Goal: Information Seeking & Learning: Learn about a topic

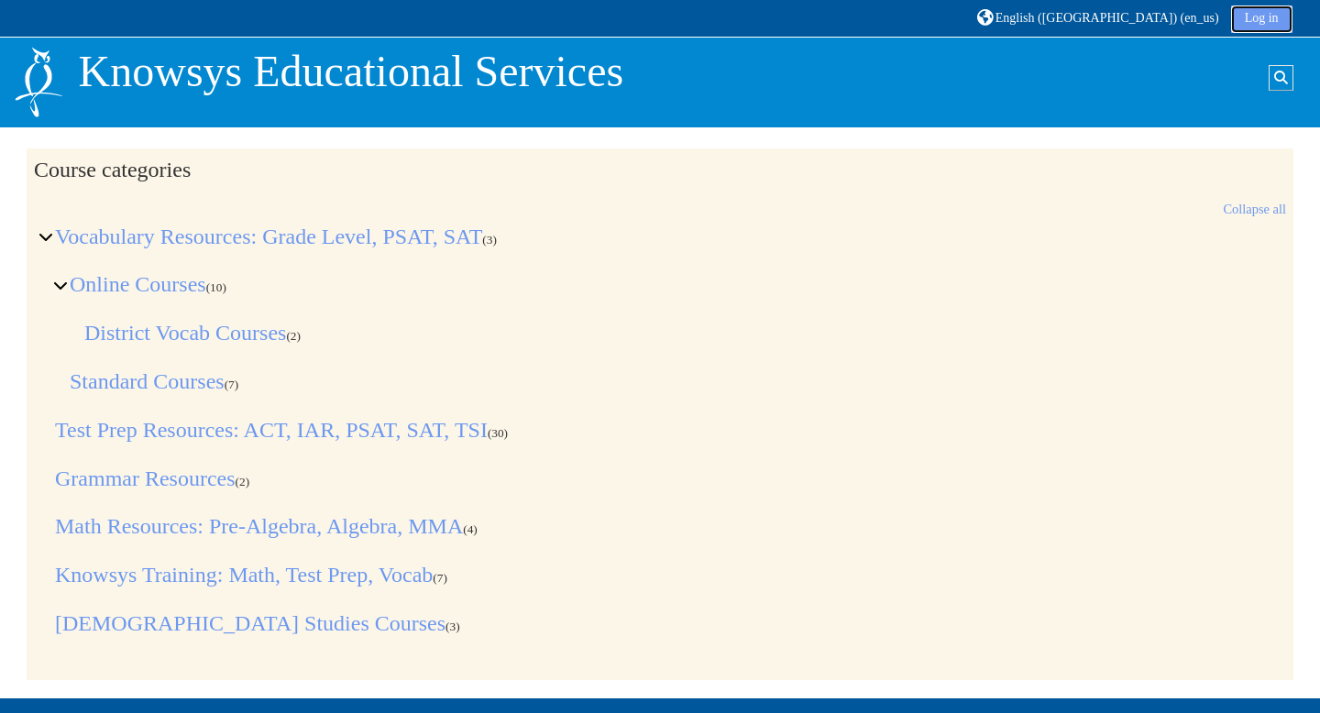
click at [1258, 17] on link "Log in" at bounding box center [1261, 18] width 61 height 27
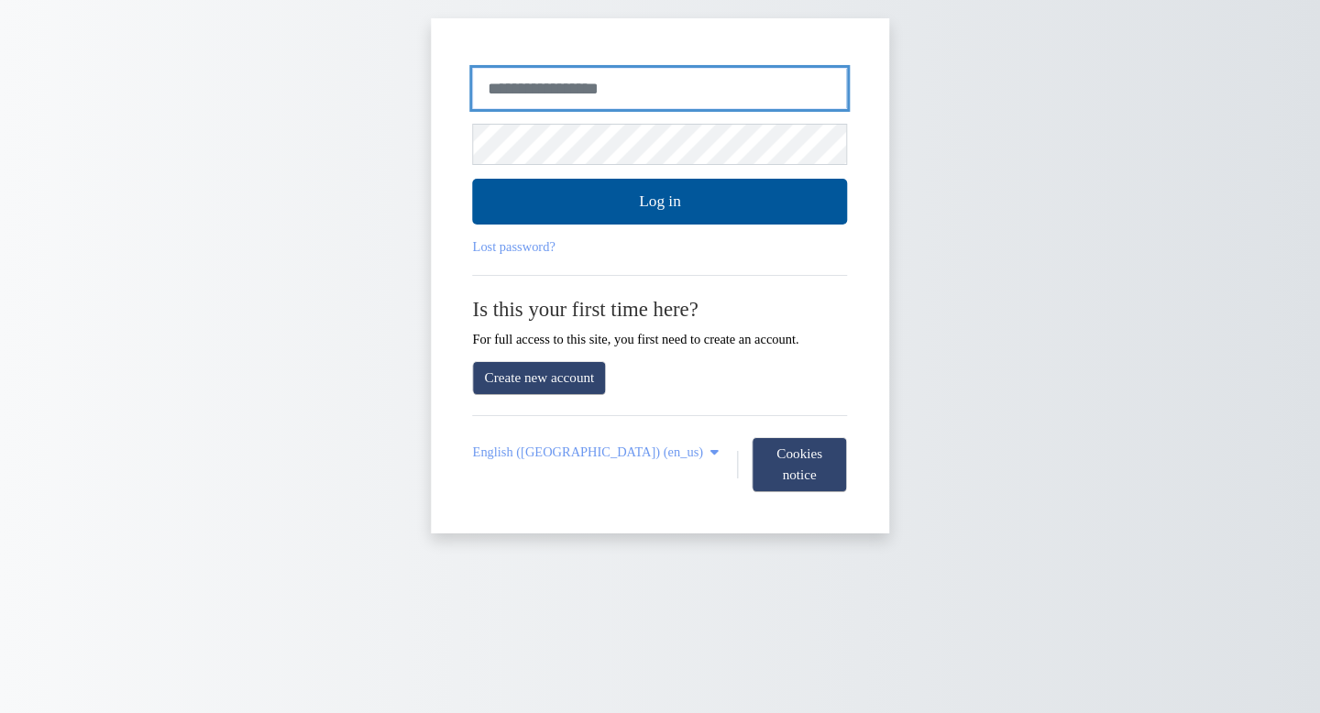
click at [610, 83] on input "Username or email" at bounding box center [660, 89] width 375 height 42
type input "**********"
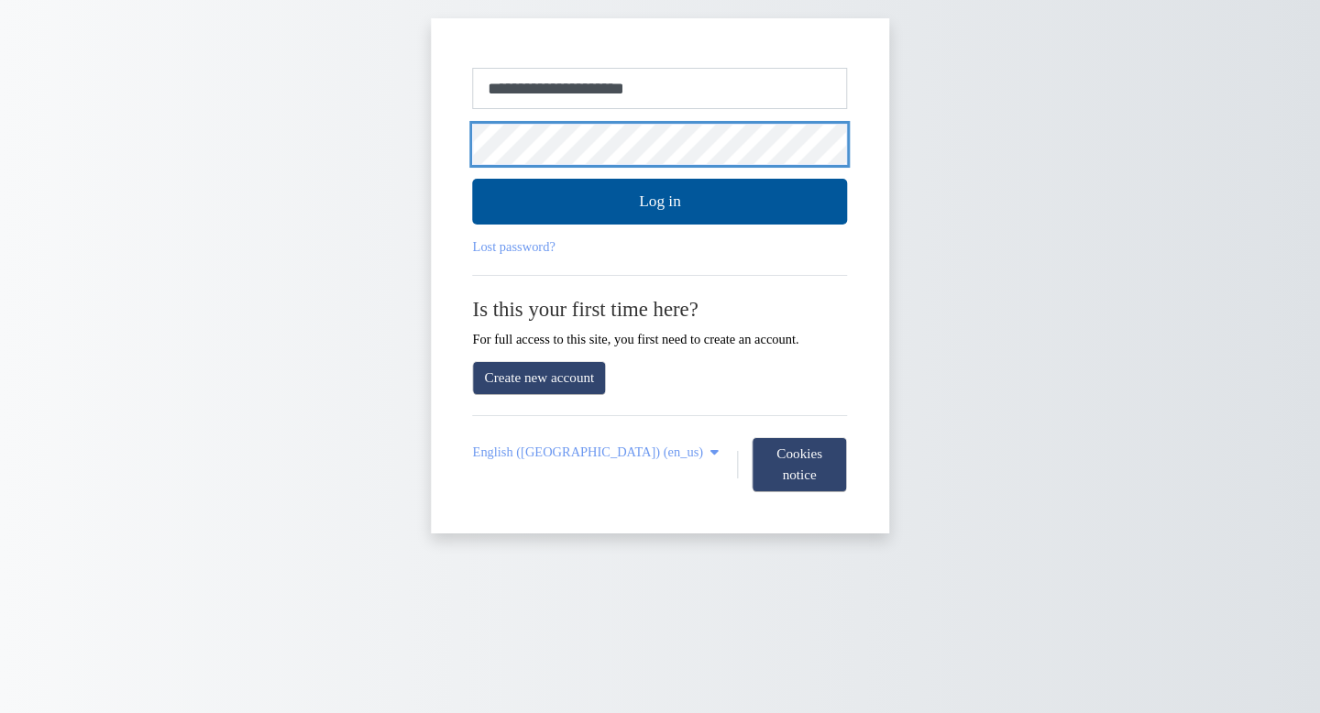
click at [473, 179] on button "Log in" at bounding box center [660, 202] width 375 height 46
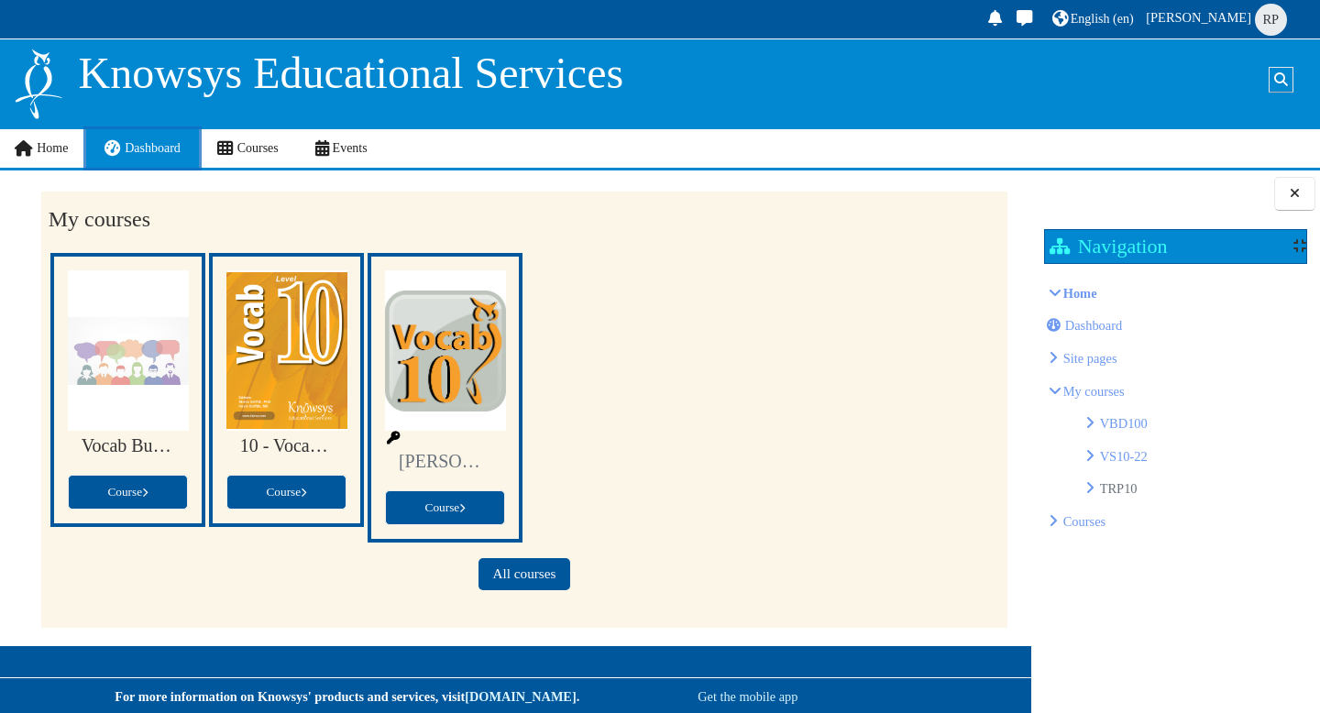
click at [148, 150] on span "Dashboard" at bounding box center [153, 148] width 56 height 14
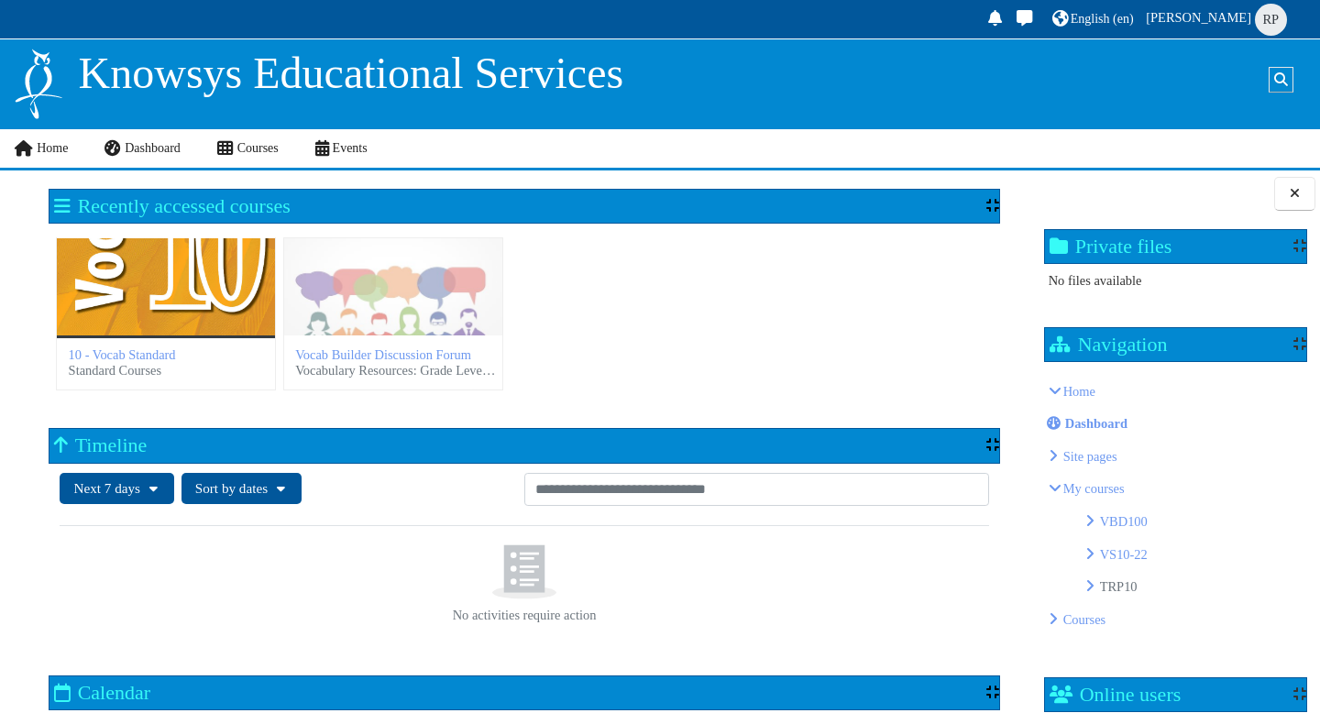
click at [223, 297] on div "10 - Vocab Standard" at bounding box center [166, 286] width 218 height 97
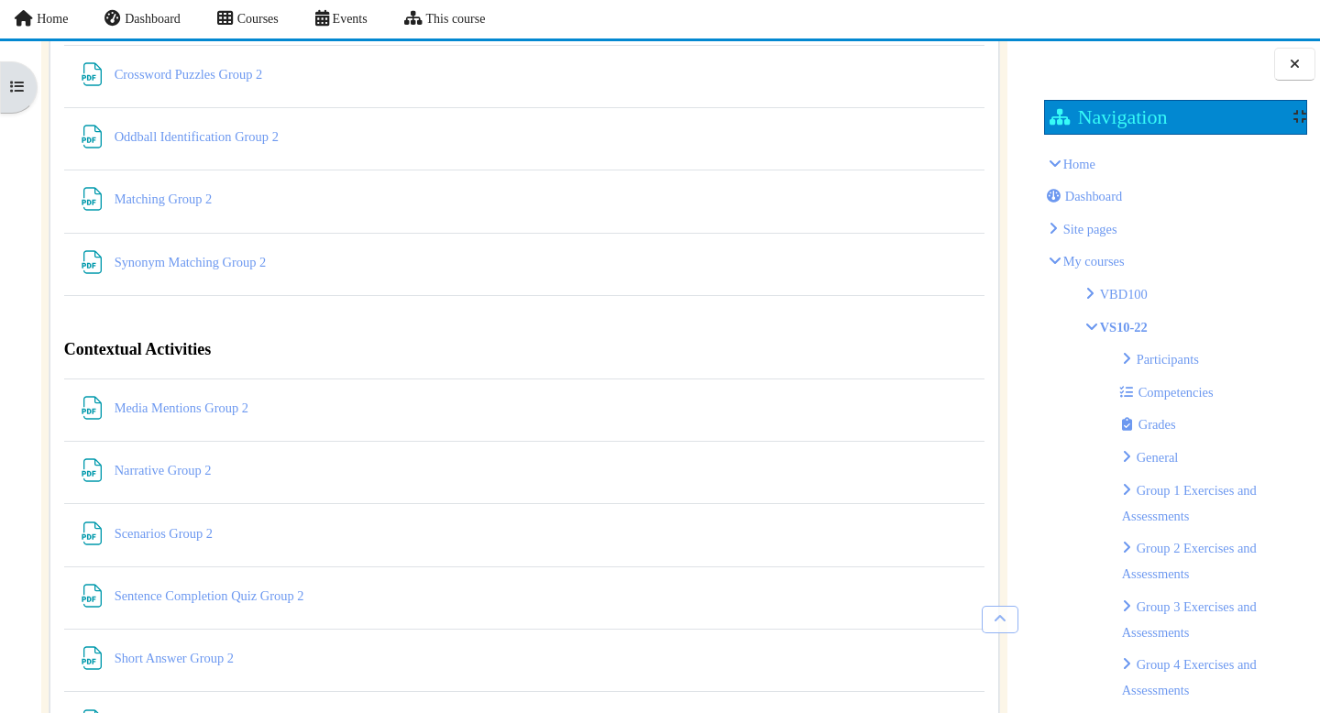
scroll to position [6478, 0]
click at [223, 594] on link "Sentence Completion Quiz Group 2 File" at bounding box center [211, 593] width 193 height 15
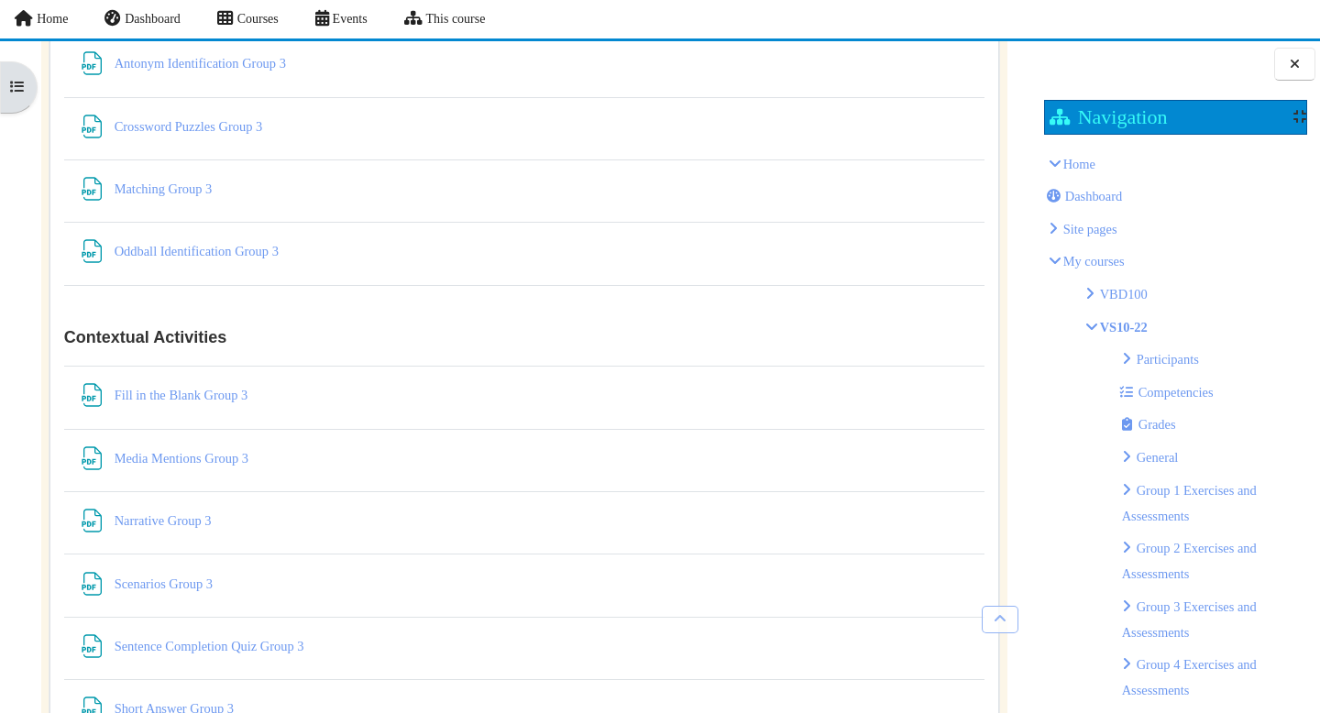
scroll to position [7420, 0]
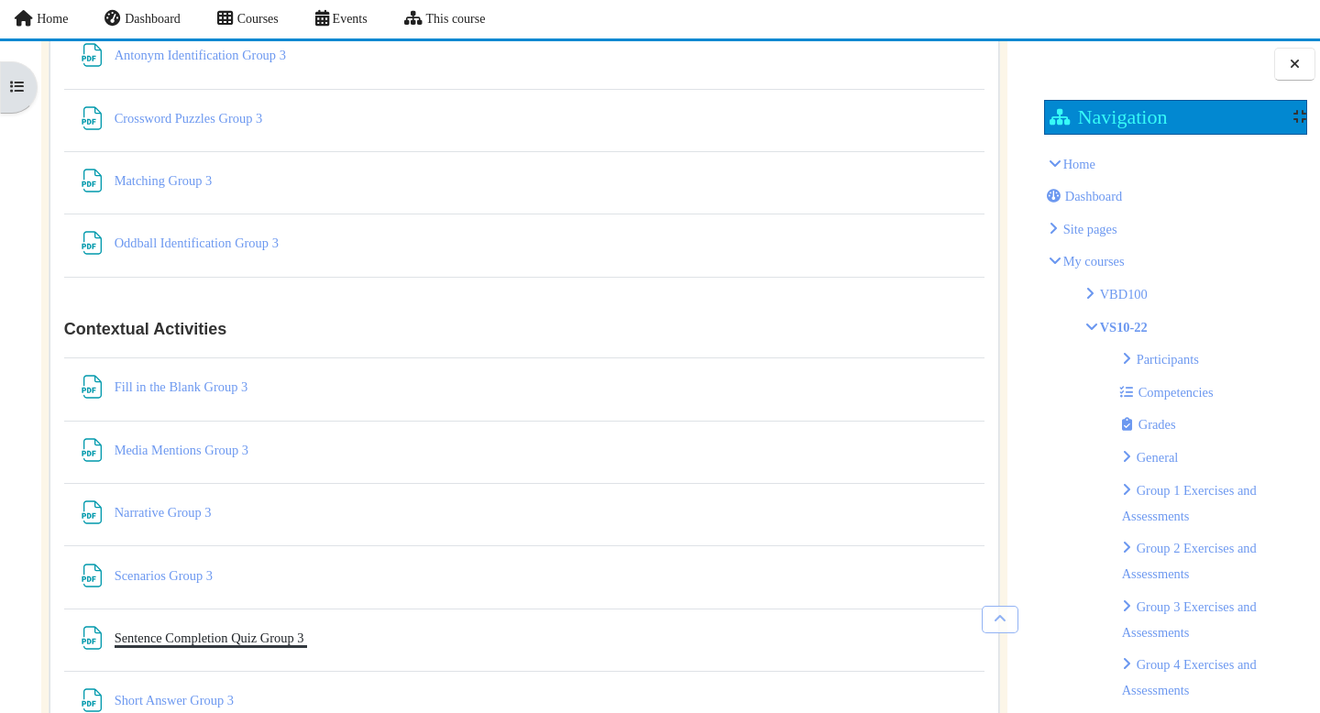
click at [243, 640] on link "Sentence Completion Quiz Group 3 File" at bounding box center [211, 637] width 193 height 15
